Goal: Information Seeking & Learning: Learn about a topic

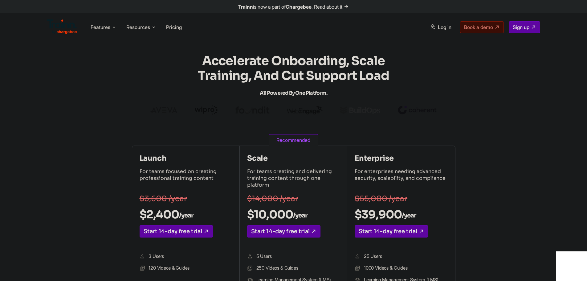
click at [175, 105] on section "Accelerate Onboarding, Scale Training, and Cut Support Load All Powered by One …" at bounding box center [294, 84] width 518 height 61
click at [174, 110] on img at bounding box center [163, 110] width 27 height 6
click at [207, 110] on img at bounding box center [206, 109] width 23 height 9
click at [257, 110] on img at bounding box center [252, 109] width 35 height 7
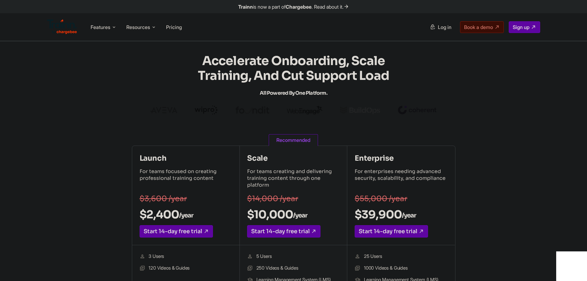
click at [260, 110] on img at bounding box center [252, 109] width 35 height 7
click at [293, 109] on img at bounding box center [305, 110] width 36 height 9
drag, startPoint x: 320, startPoint y: 110, endPoint x: 343, endPoint y: 110, distance: 22.8
click at [321, 110] on img at bounding box center [305, 110] width 36 height 9
click at [365, 110] on img at bounding box center [360, 110] width 40 height 8
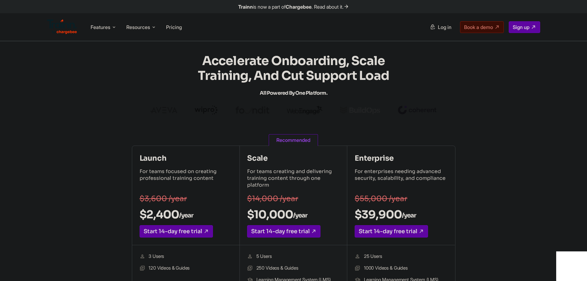
click at [366, 109] on img at bounding box center [360, 110] width 40 height 8
click at [432, 108] on img at bounding box center [417, 110] width 39 height 9
click at [154, 95] on section "Accelerate Onboarding, Scale Training, and Cut Support Load All Powered by One …" at bounding box center [294, 84] width 518 height 61
click at [155, 95] on section "Accelerate Onboarding, Scale Training, and Cut Support Load All Powered by One …" at bounding box center [294, 84] width 518 height 61
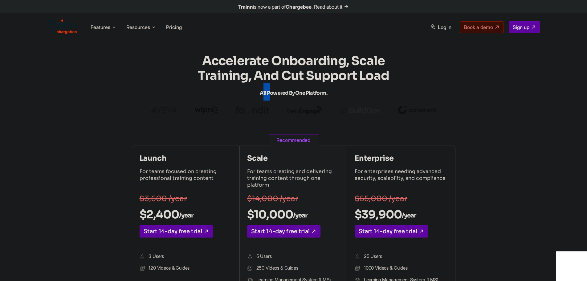
click at [169, 107] on div at bounding box center [294, 109] width 296 height 9
click at [204, 108] on img at bounding box center [206, 109] width 23 height 9
click at [100, 98] on section "Accelerate Onboarding, Scale Training, and Cut Support Load All Powered by One …" at bounding box center [294, 84] width 518 height 61
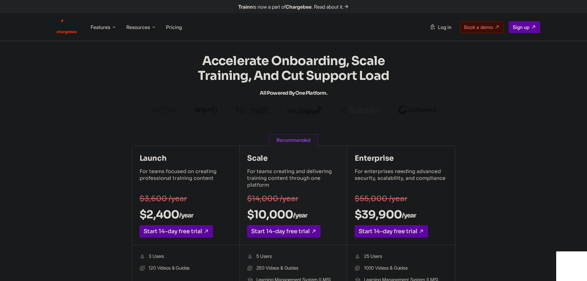
click at [112, 96] on section "Accelerate Onboarding, Scale Training, and Cut Support Load All Powered by One …" at bounding box center [294, 84] width 518 height 61
